Goal: Transaction & Acquisition: Purchase product/service

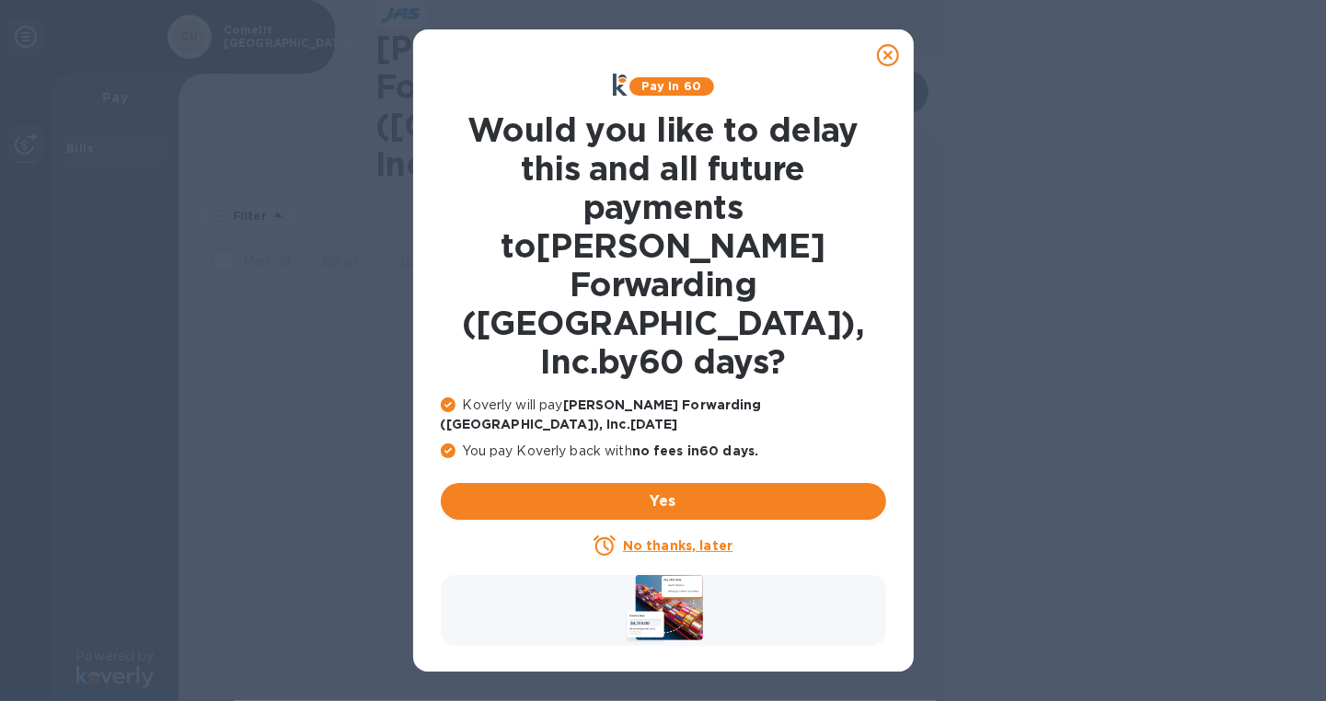
click at [697, 538] on u "No thanks, later" at bounding box center [677, 545] width 109 height 15
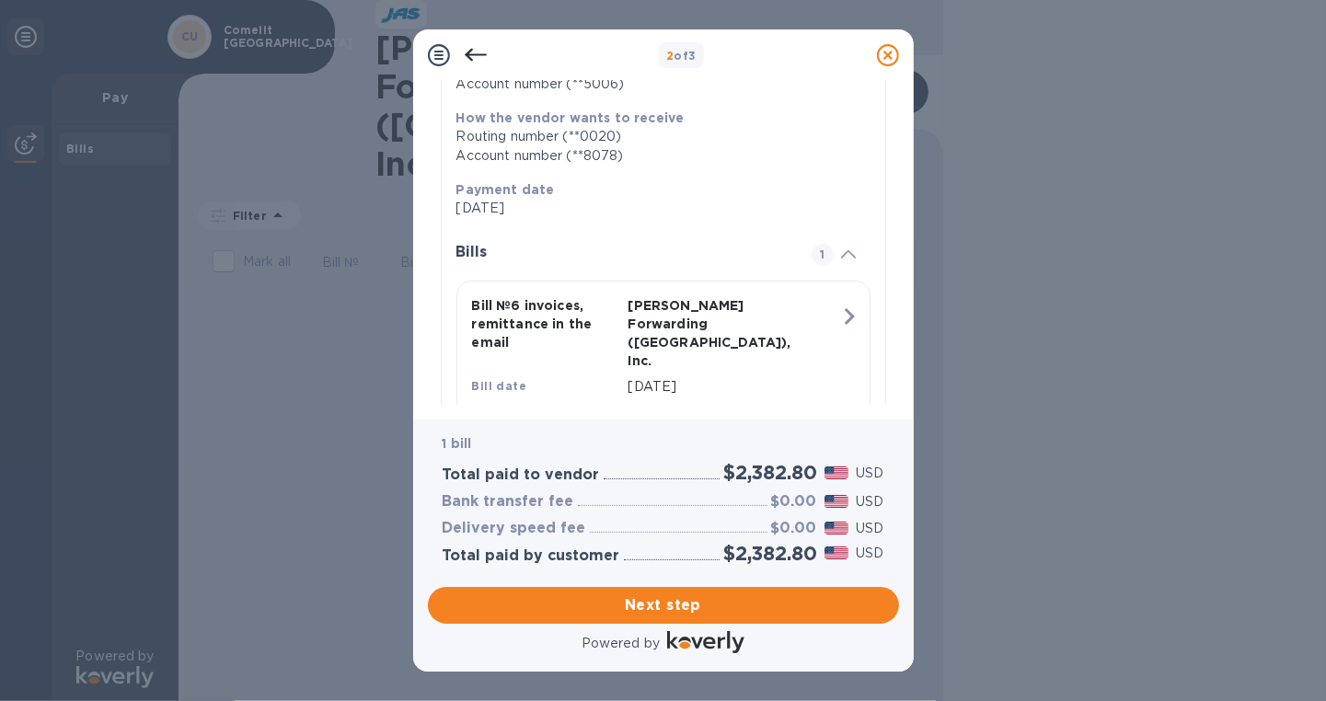
scroll to position [356, 0]
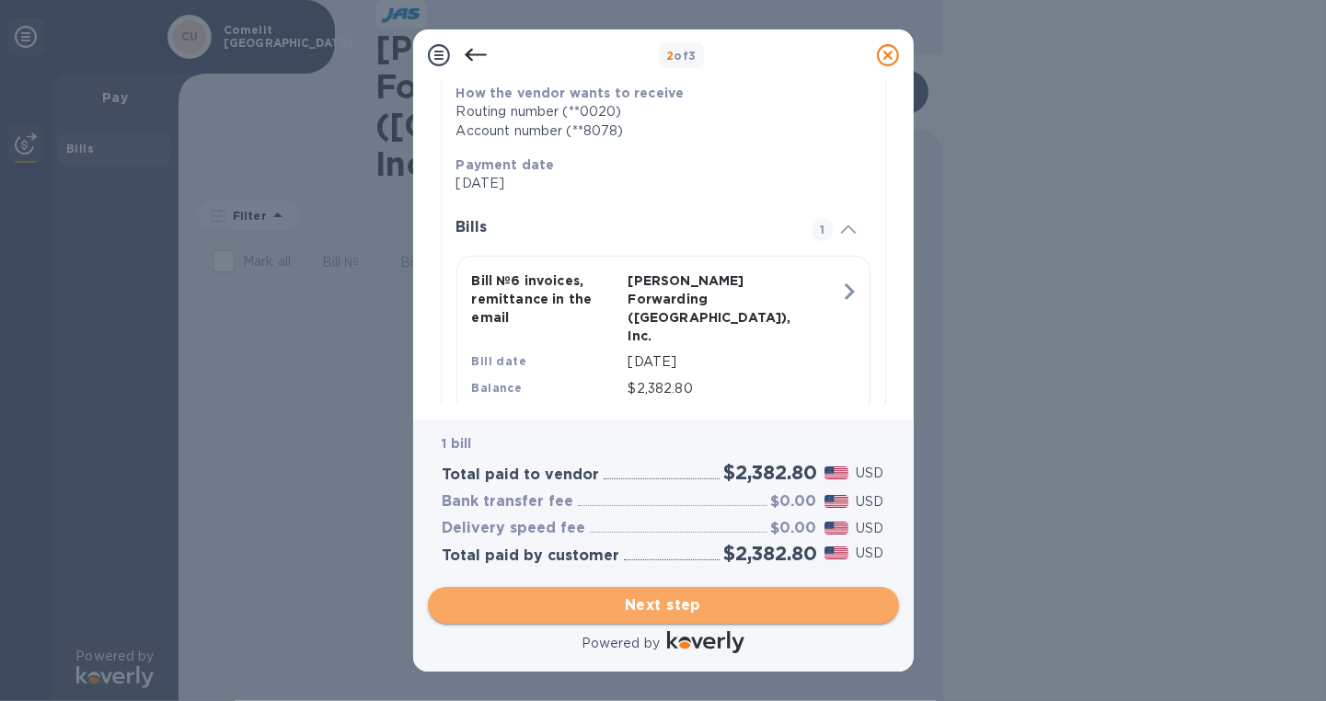
click at [740, 597] on span "Next step" at bounding box center [664, 605] width 442 height 22
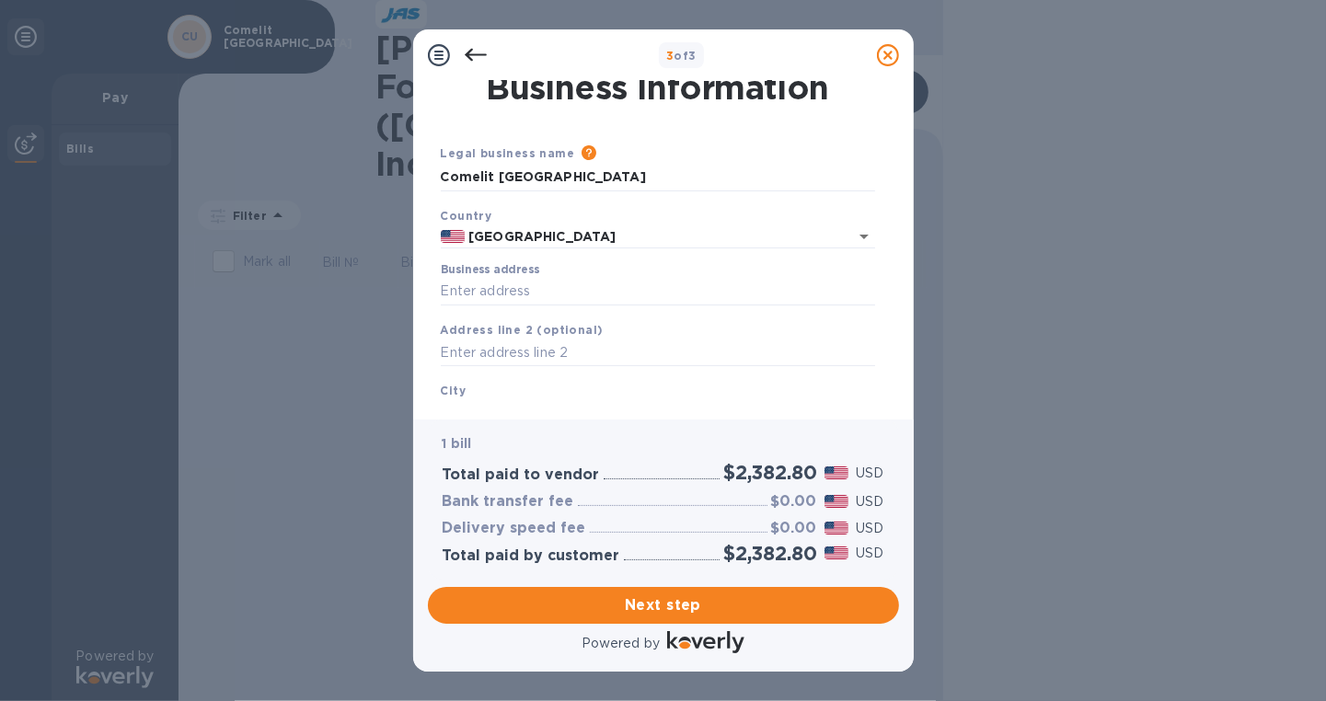
scroll to position [0, 0]
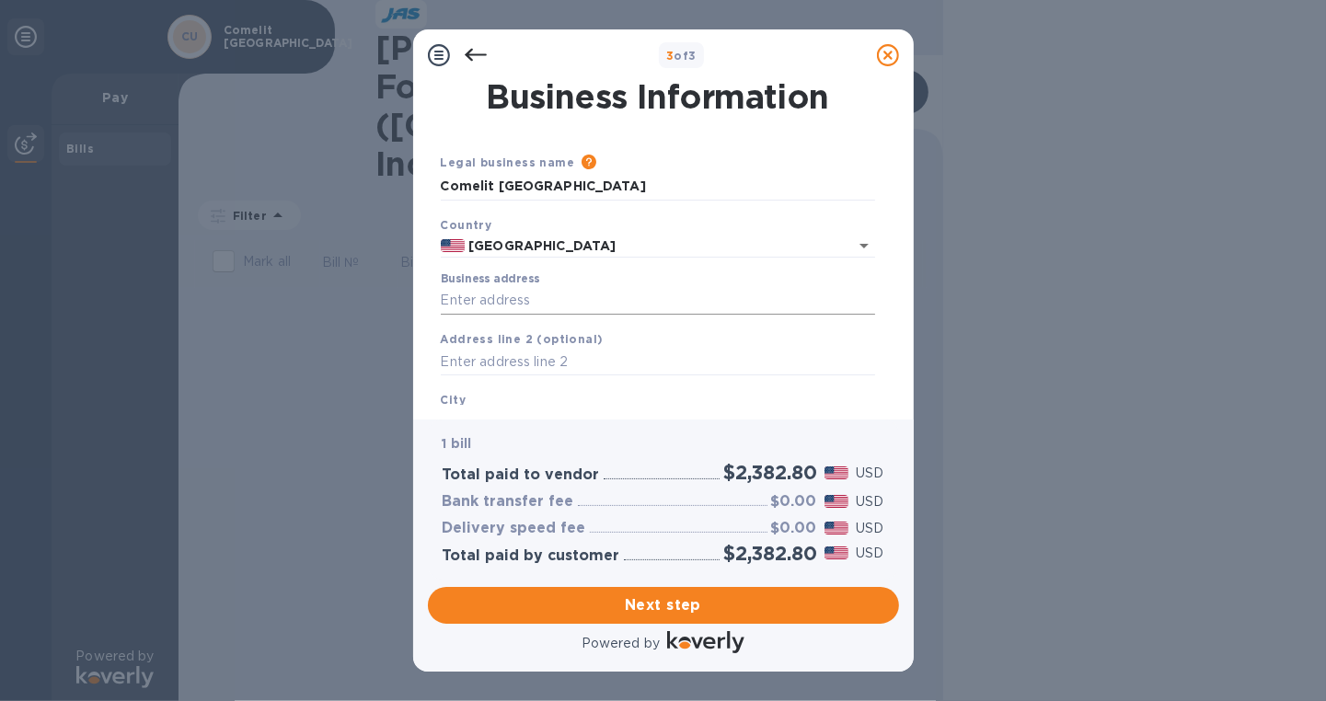
click at [552, 306] on input "Business address" at bounding box center [658, 301] width 434 height 28
click at [552, 301] on input "Business address" at bounding box center [658, 301] width 434 height 28
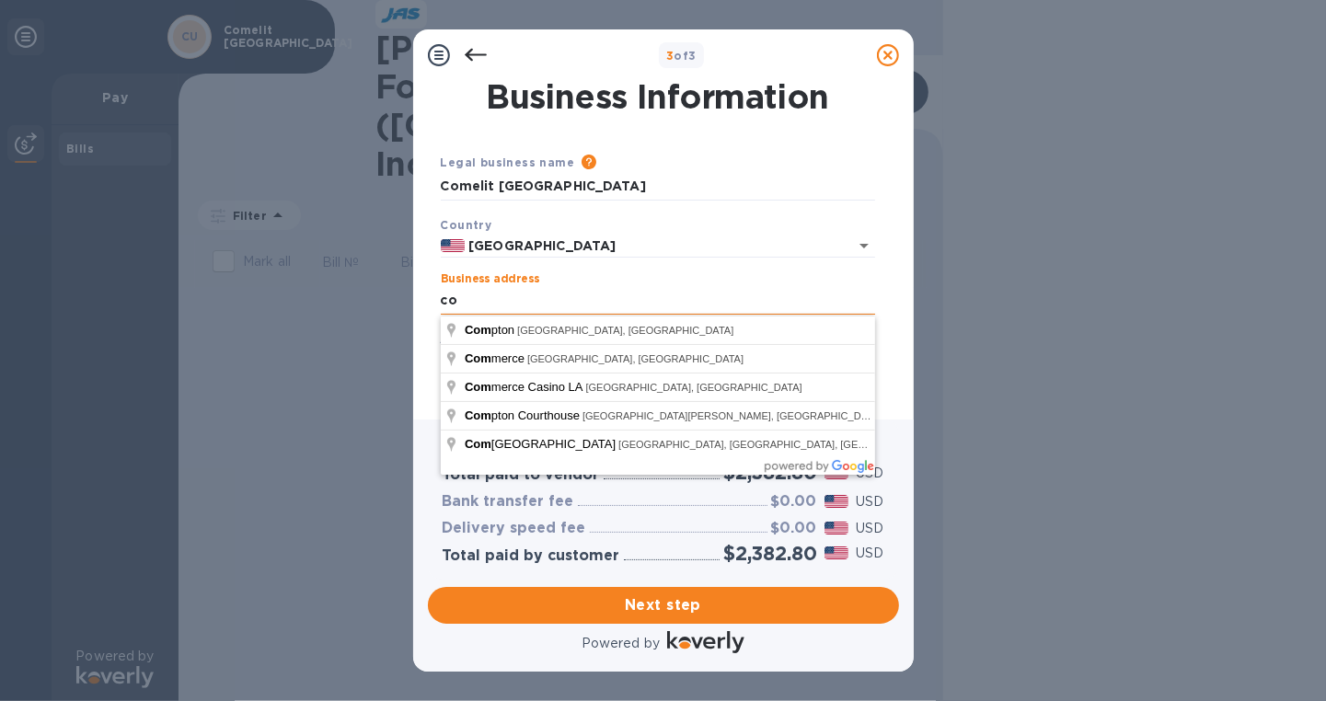
type input "c"
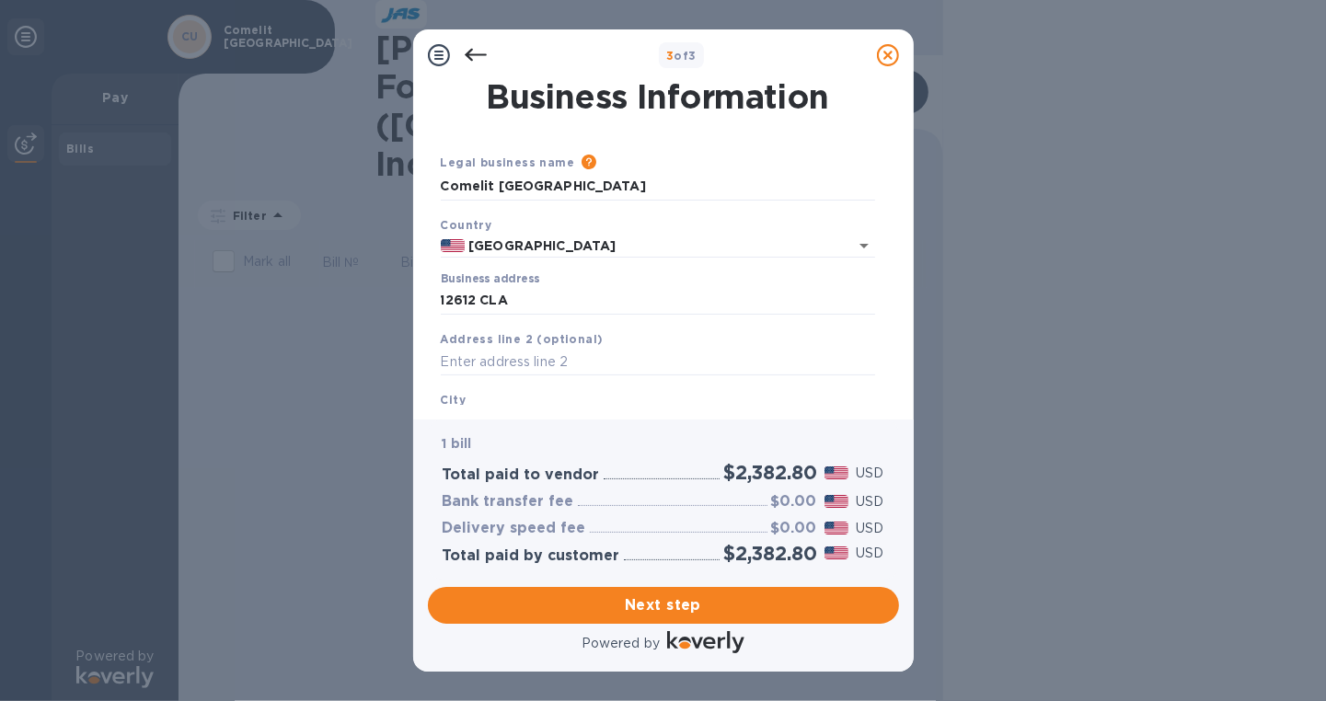
type input "[STREET_ADDRESS][PERSON_NAME]"
type input "[GEOGRAPHIC_DATA]"
type input "CA"
type input "90670"
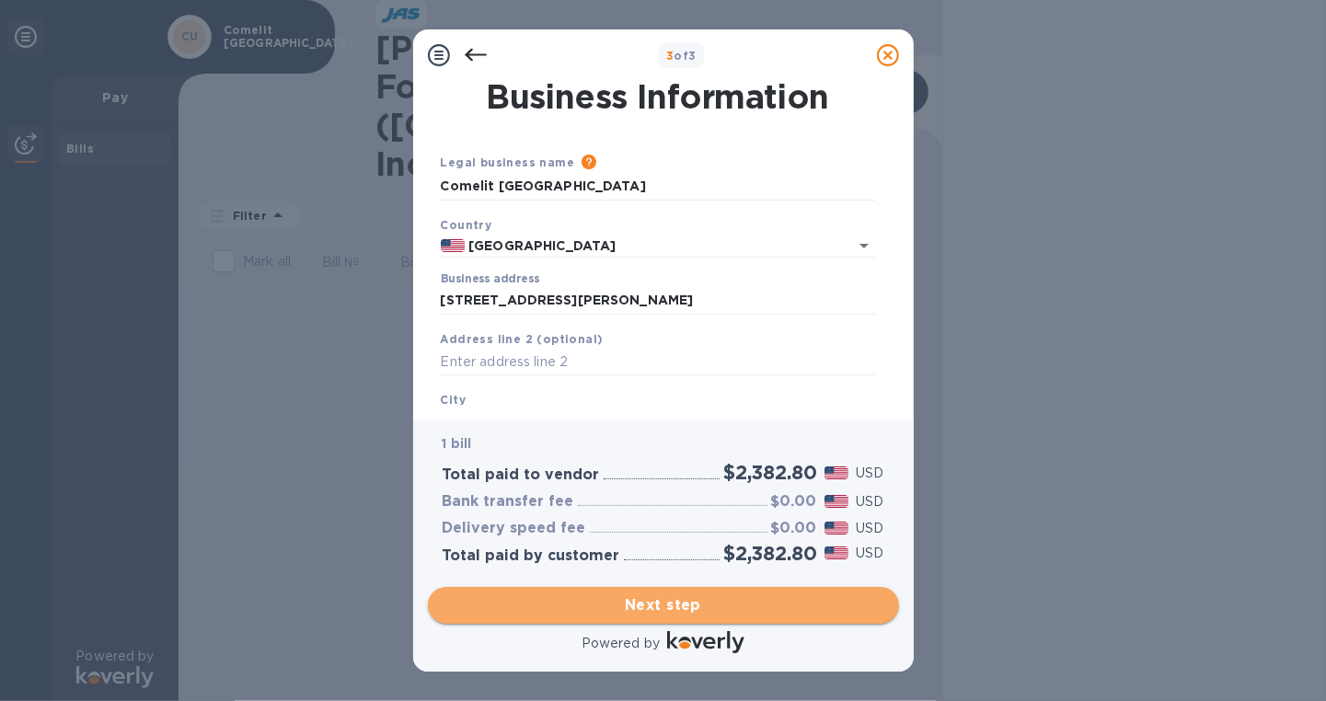
click at [710, 608] on span "Next step" at bounding box center [664, 605] width 442 height 22
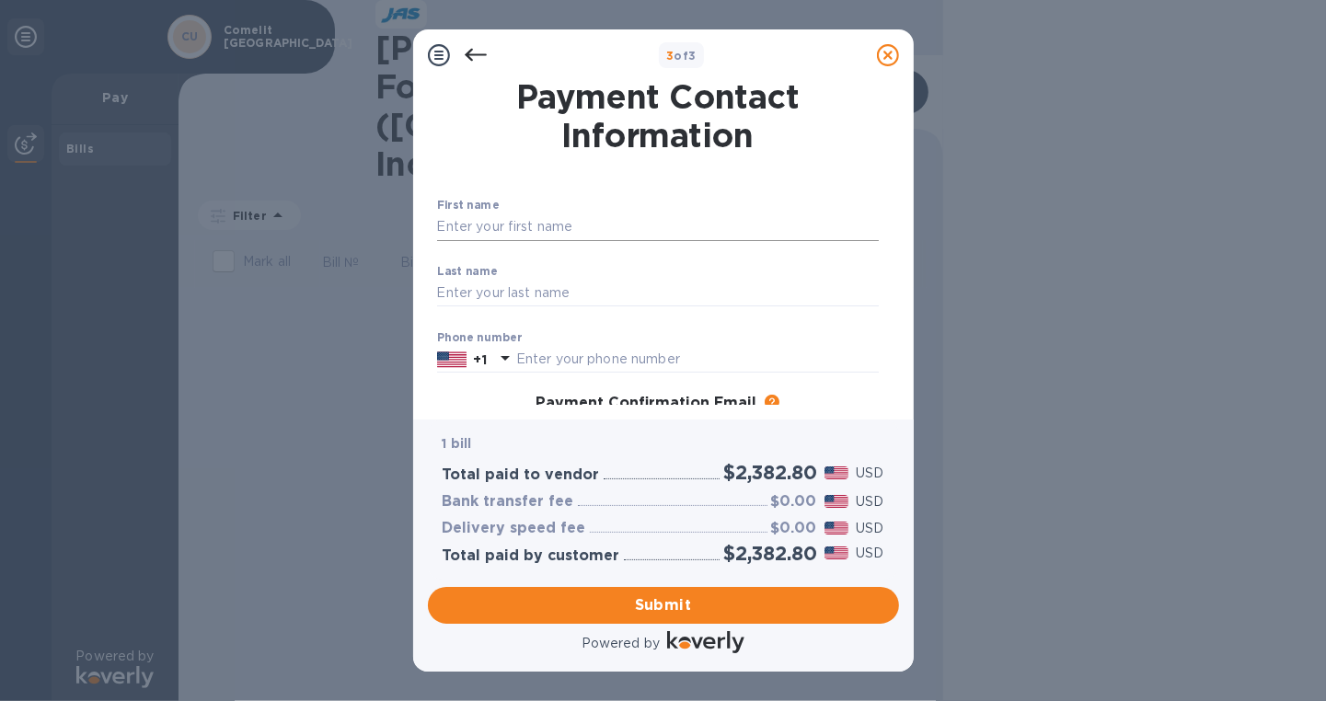
click at [505, 220] on input "text" at bounding box center [658, 227] width 442 height 28
type input "[PERSON_NAME]"
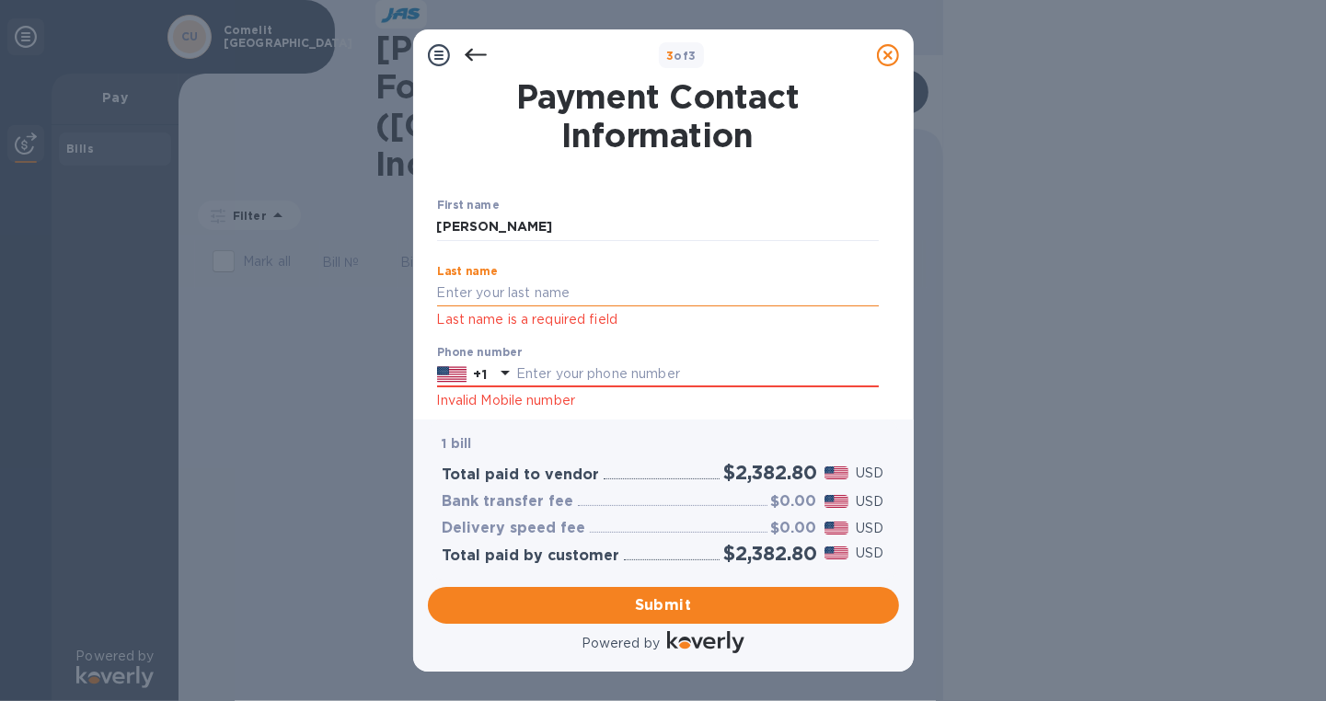
click at [534, 282] on input "text" at bounding box center [658, 294] width 442 height 28
type input "Qiu"
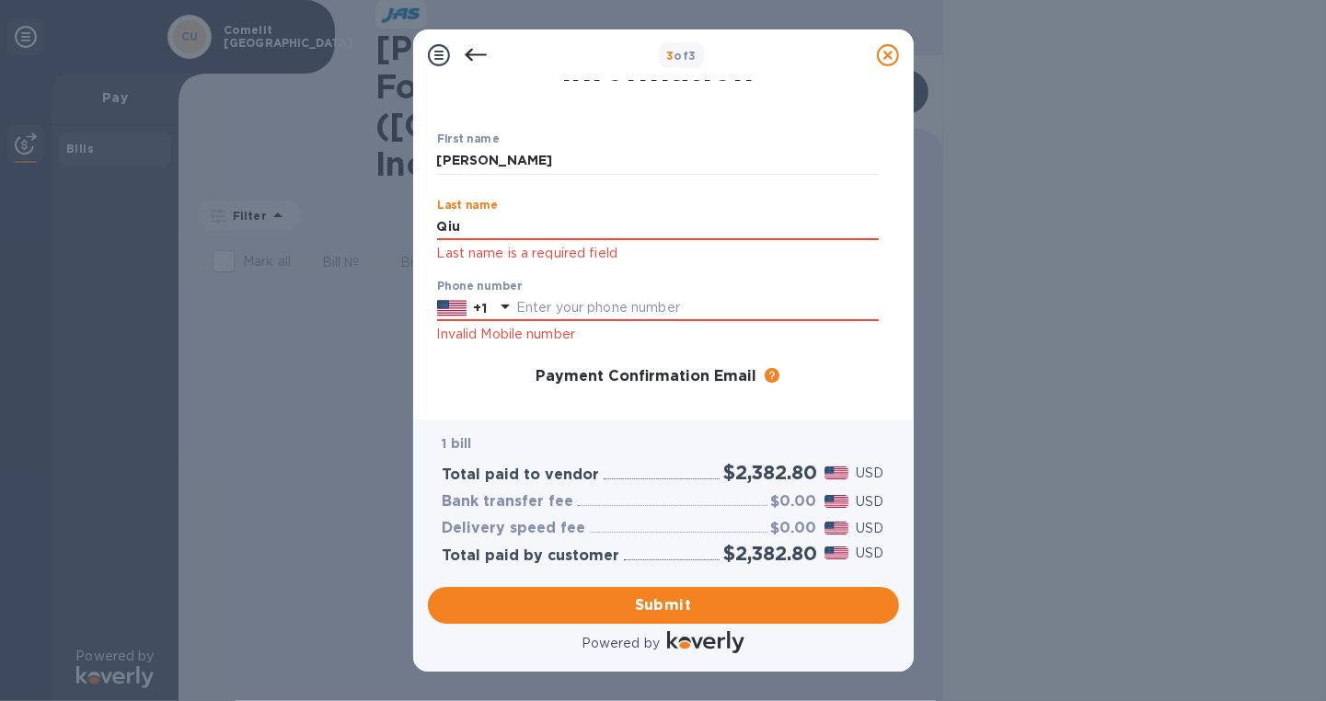
scroll to position [91, 0]
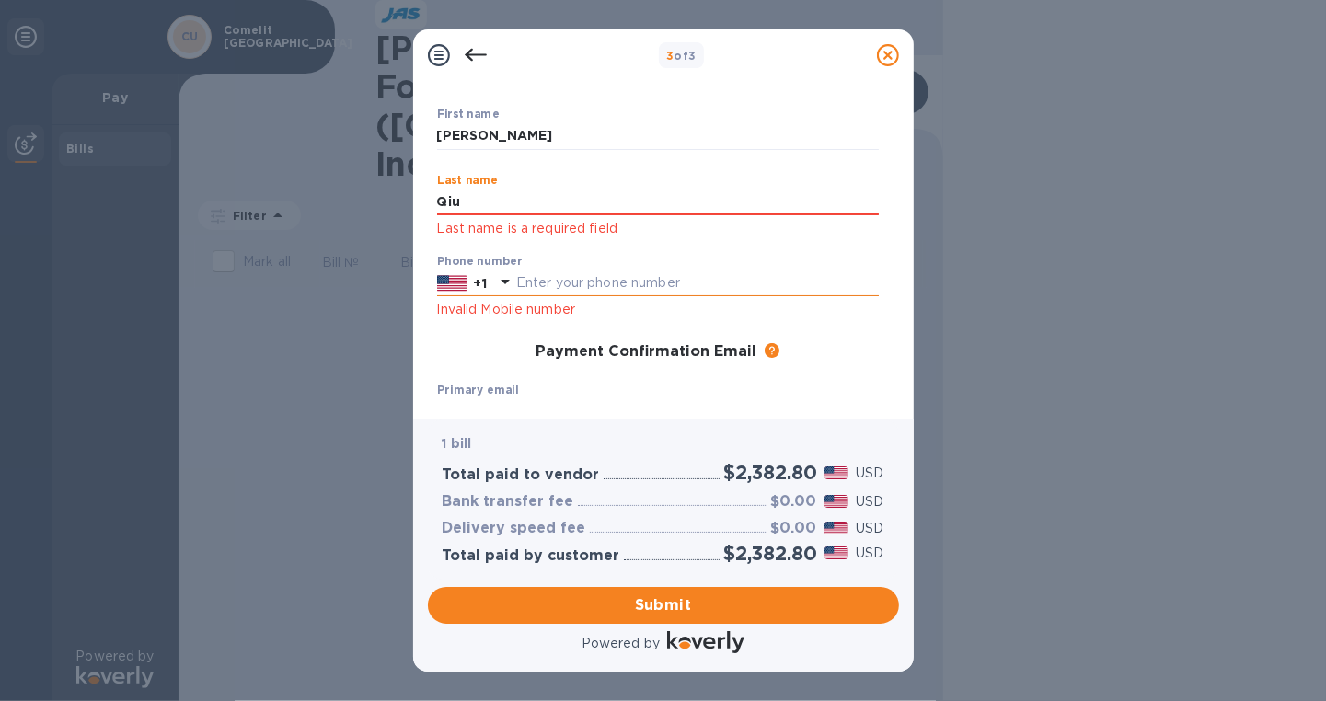
click at [584, 279] on input "text" at bounding box center [697, 284] width 363 height 28
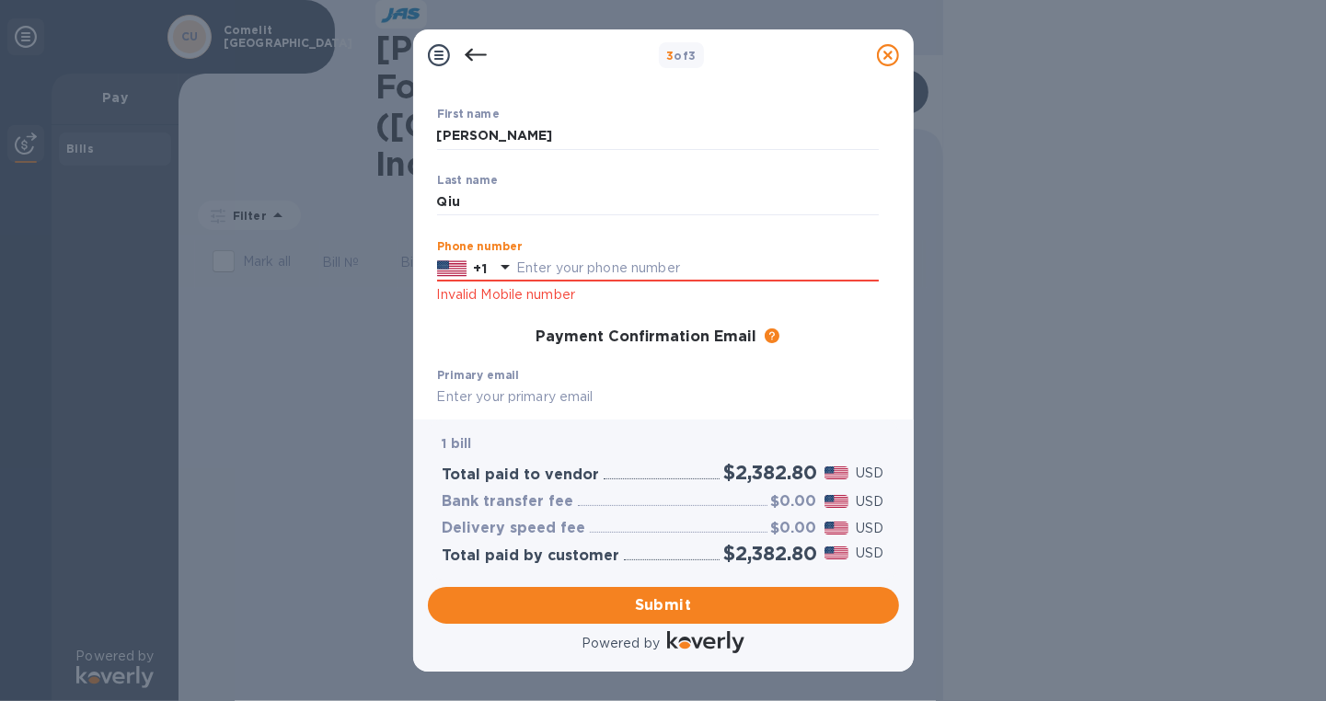
type input "5623660633"
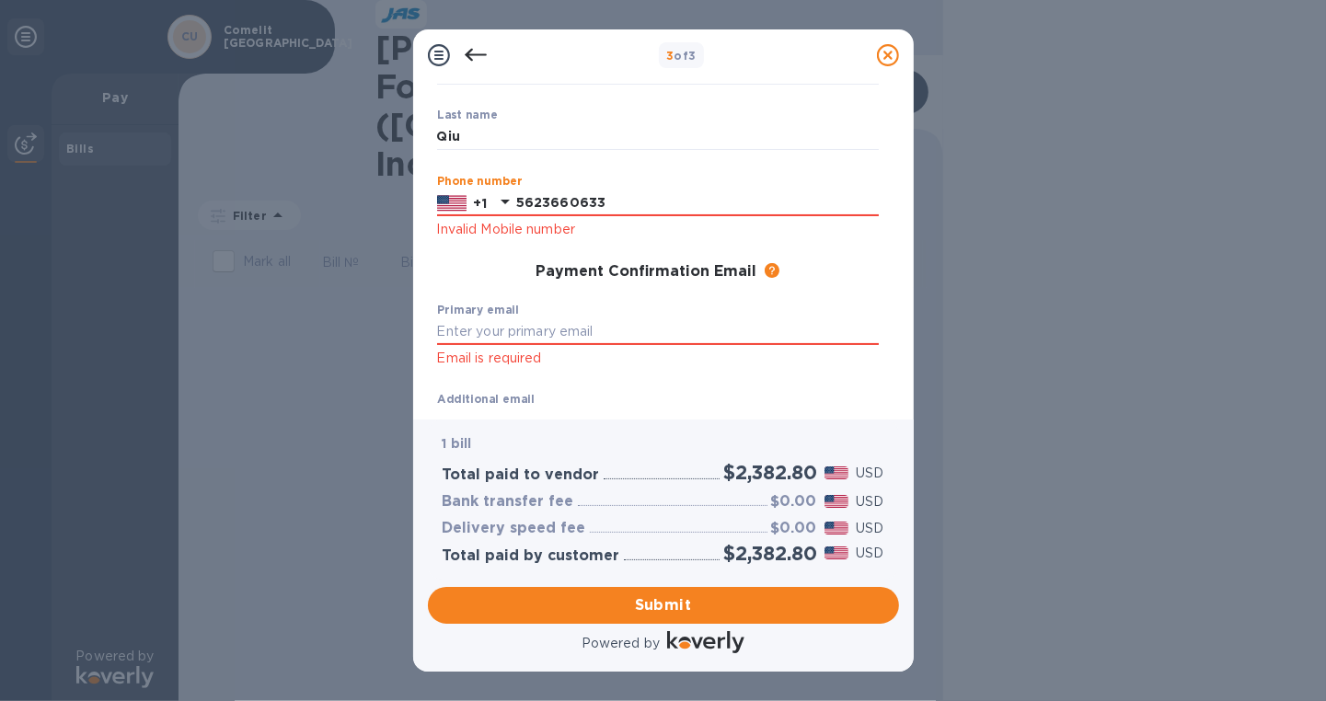
scroll to position [184, 0]
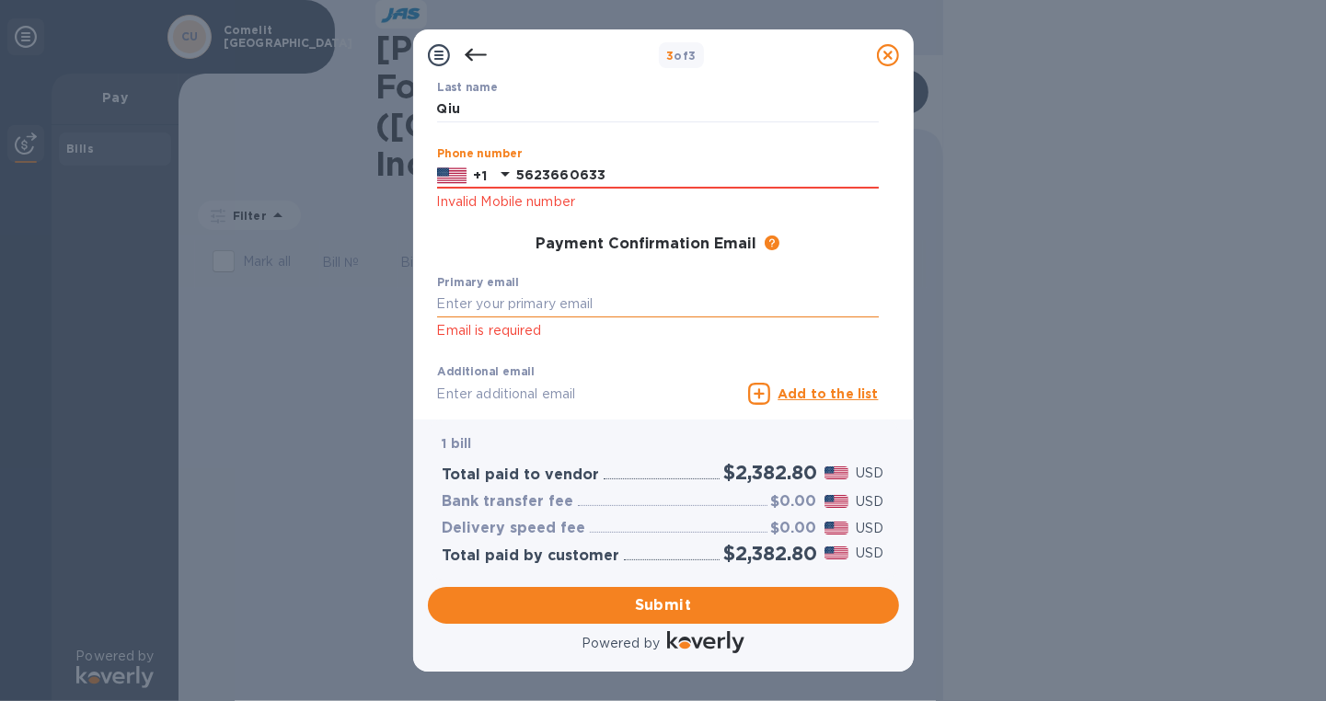
click at [563, 304] on input "text" at bounding box center [658, 305] width 442 height 28
click at [563, 303] on input "text" at bounding box center [658, 305] width 442 height 28
type input "S"
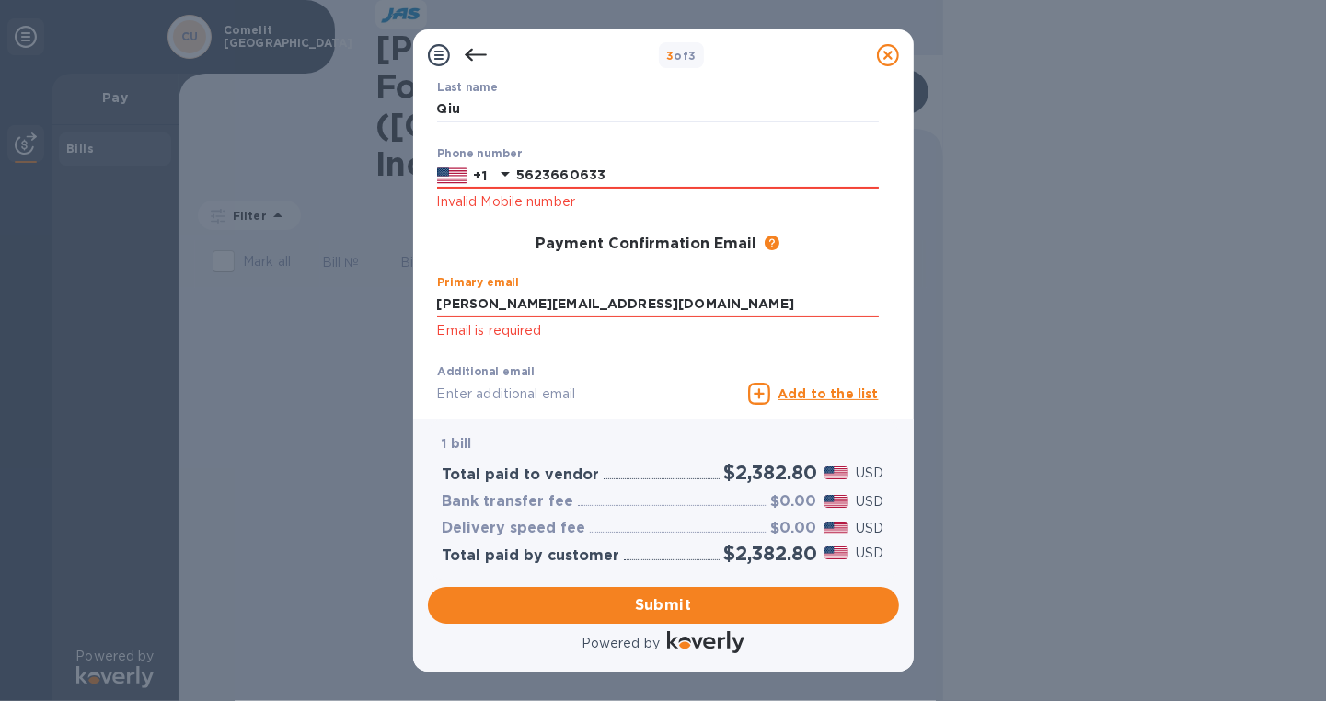
type input "[PERSON_NAME][EMAIL_ADDRESS][DOMAIN_NAME]"
click at [612, 389] on div "Additional email Email address will be added to the list of emails" at bounding box center [589, 398] width 305 height 66
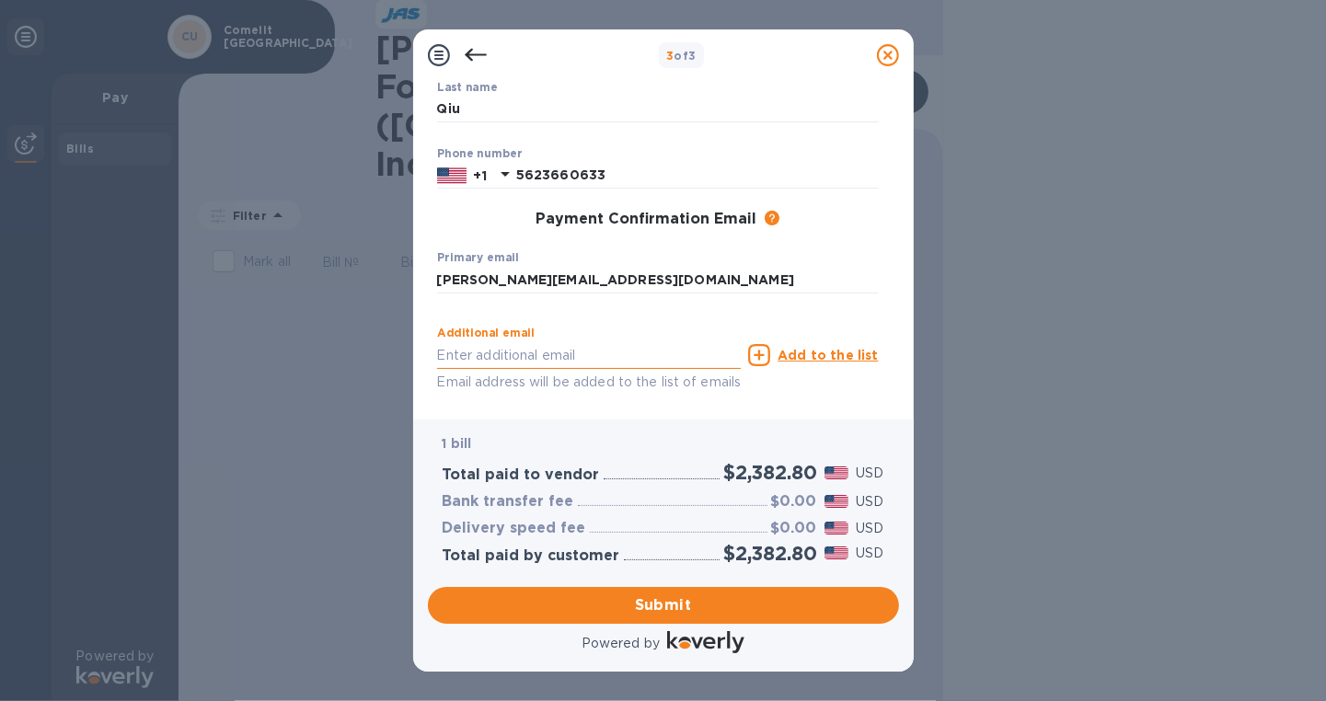
scroll to position [256, 0]
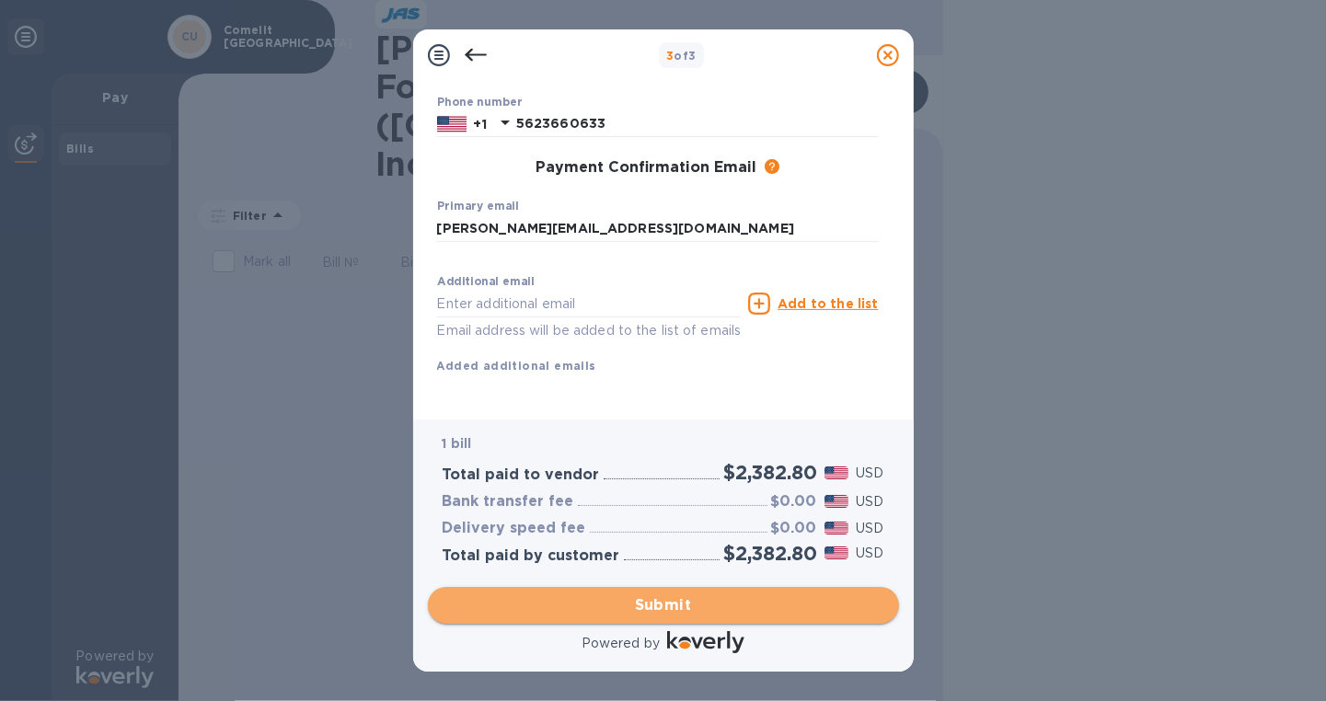
click at [769, 604] on span "Submit" at bounding box center [664, 605] width 442 height 22
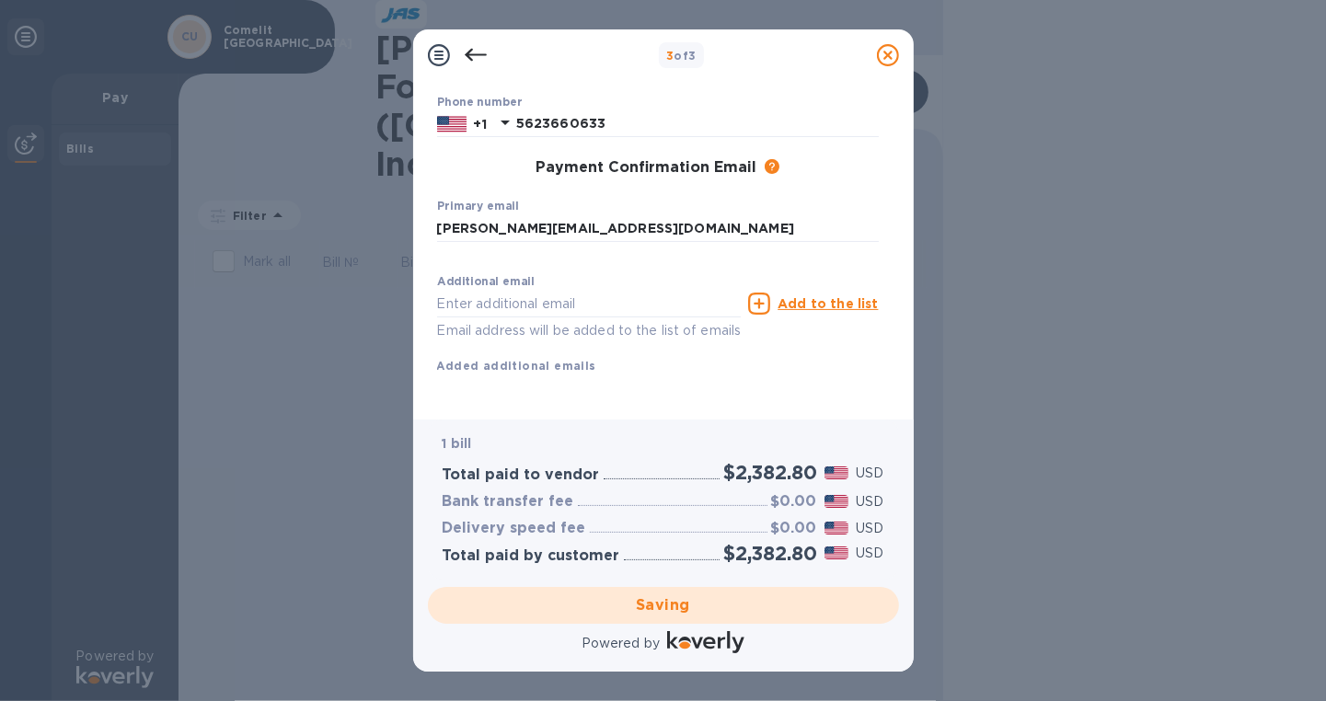
scroll to position [0, 0]
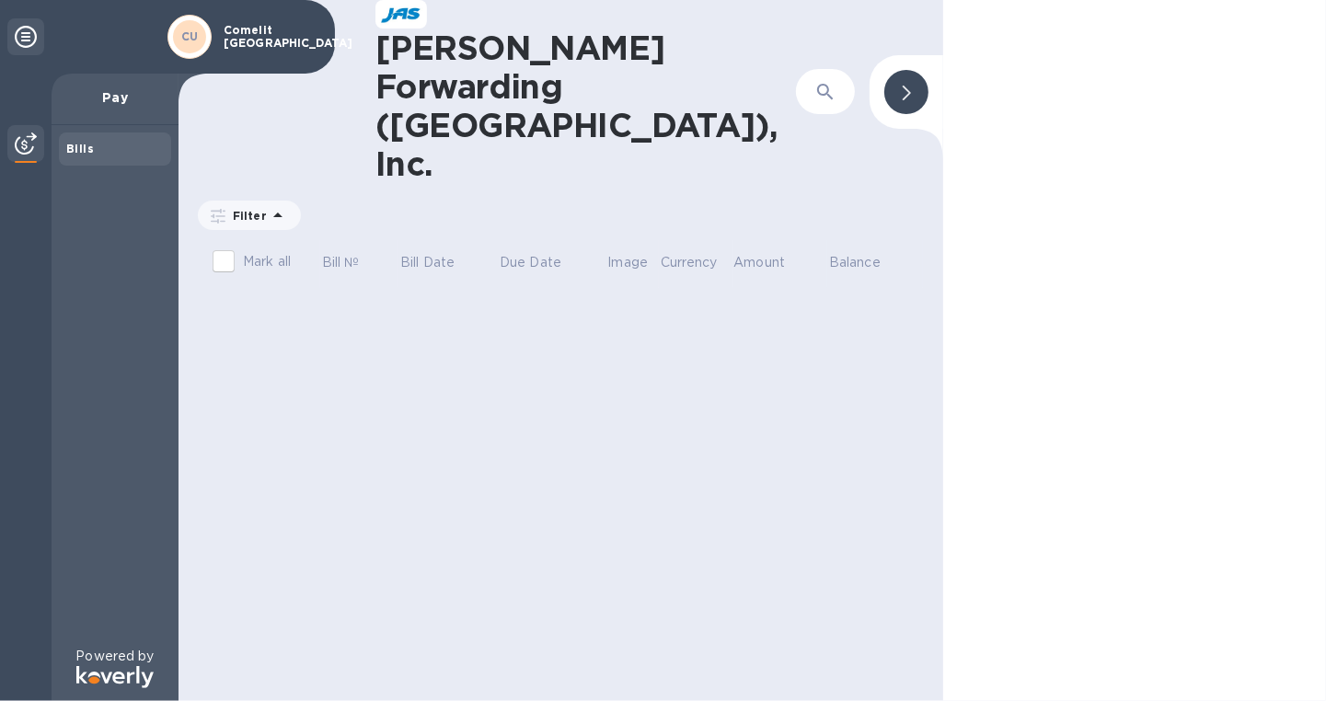
click at [88, 152] on b "Bills" at bounding box center [80, 149] width 28 height 14
click at [112, 98] on p "Pay" at bounding box center [115, 97] width 98 height 18
click at [230, 42] on p "Comelit [GEOGRAPHIC_DATA]" at bounding box center [270, 37] width 92 height 26
click at [908, 83] on span at bounding box center [907, 91] width 8 height 17
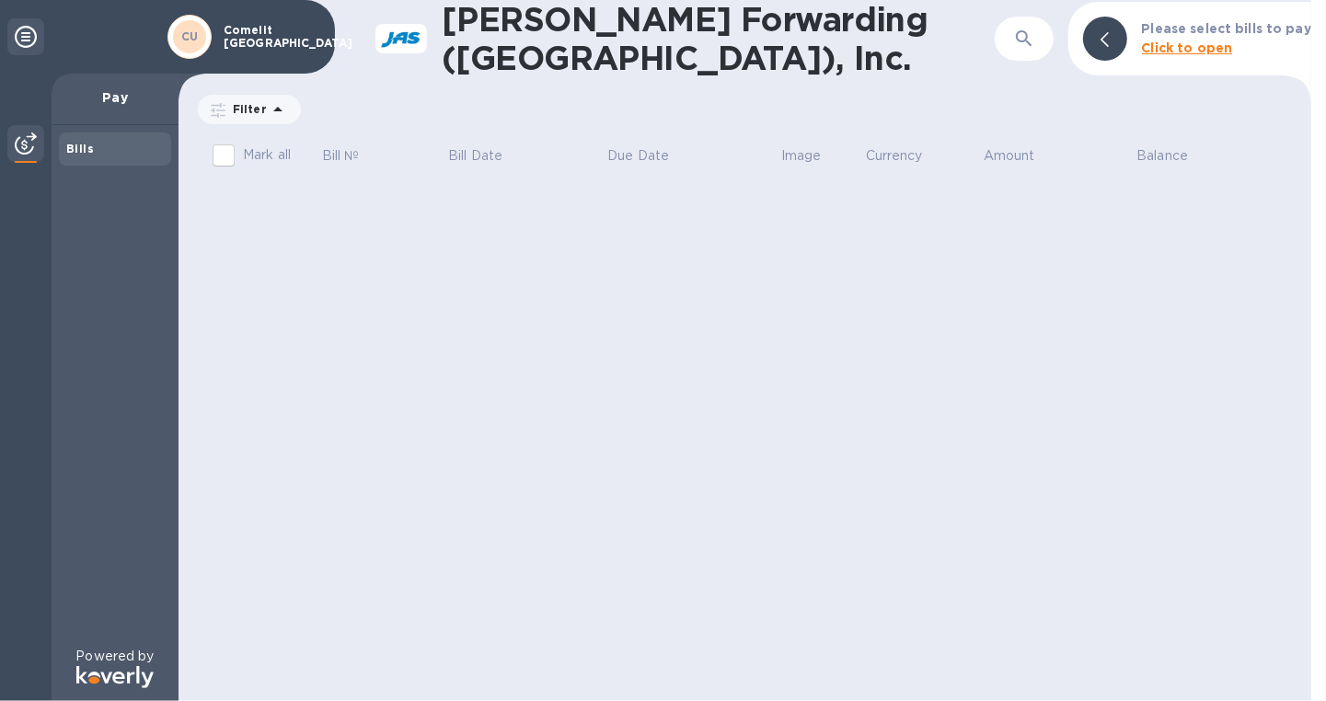
click at [1035, 44] on icon "button" at bounding box center [1024, 39] width 22 height 22
click at [97, 146] on div "Bills" at bounding box center [115, 149] width 98 height 18
click at [100, 107] on div "Pay" at bounding box center [115, 100] width 127 height 52
click at [21, 37] on icon at bounding box center [26, 37] width 22 height 22
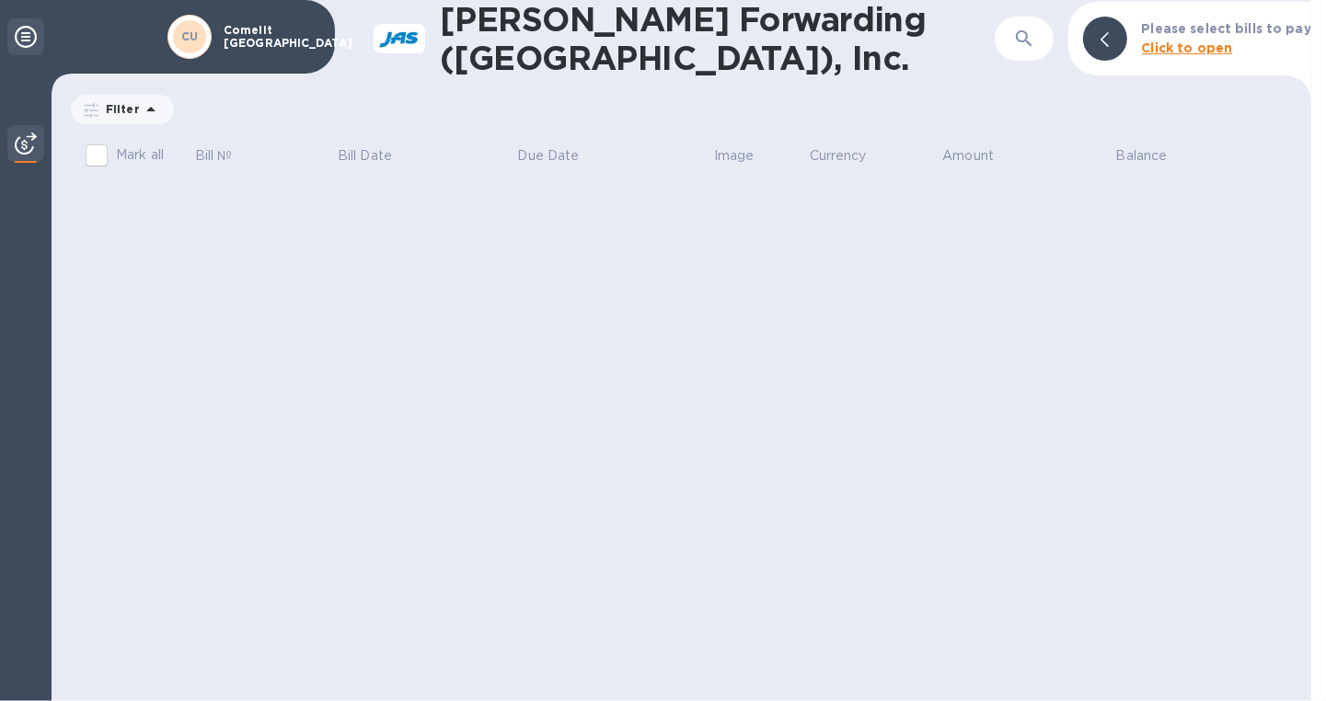
click at [30, 37] on icon at bounding box center [26, 37] width 22 height 22
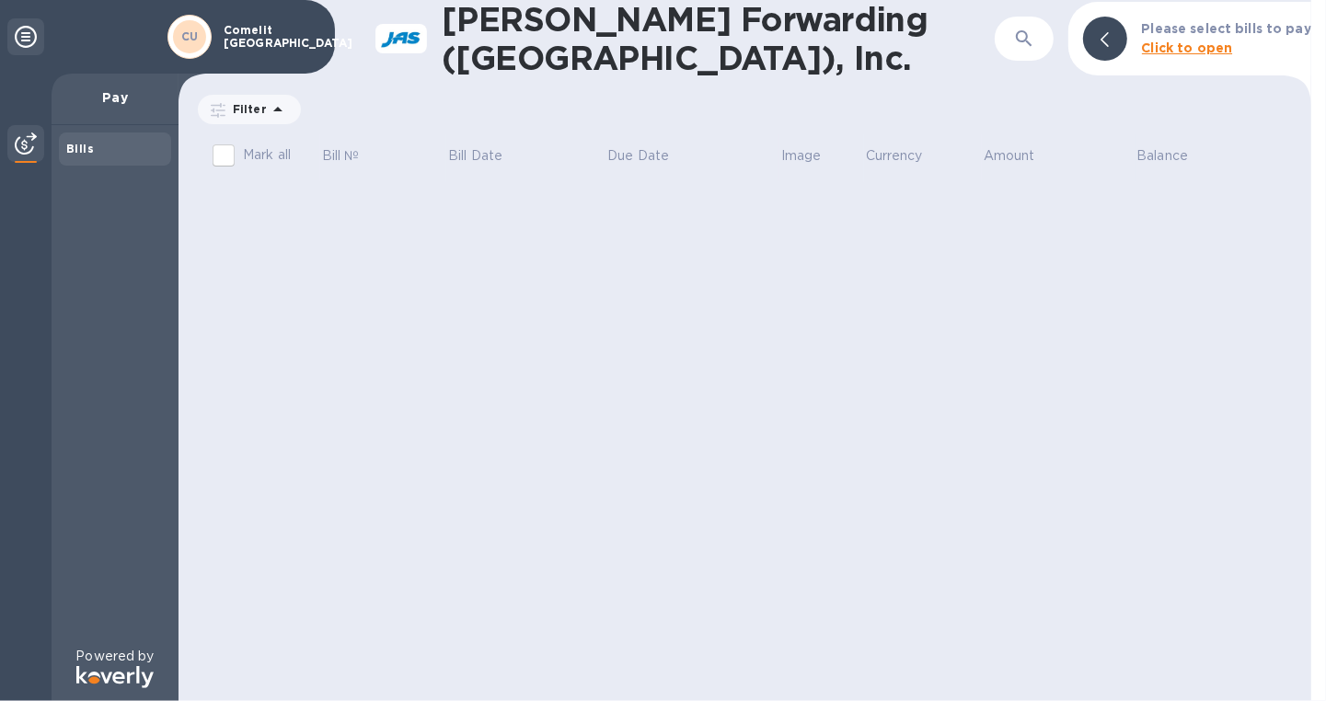
click at [38, 144] on div at bounding box center [25, 145] width 37 height 40
